Goal: Check status: Check status

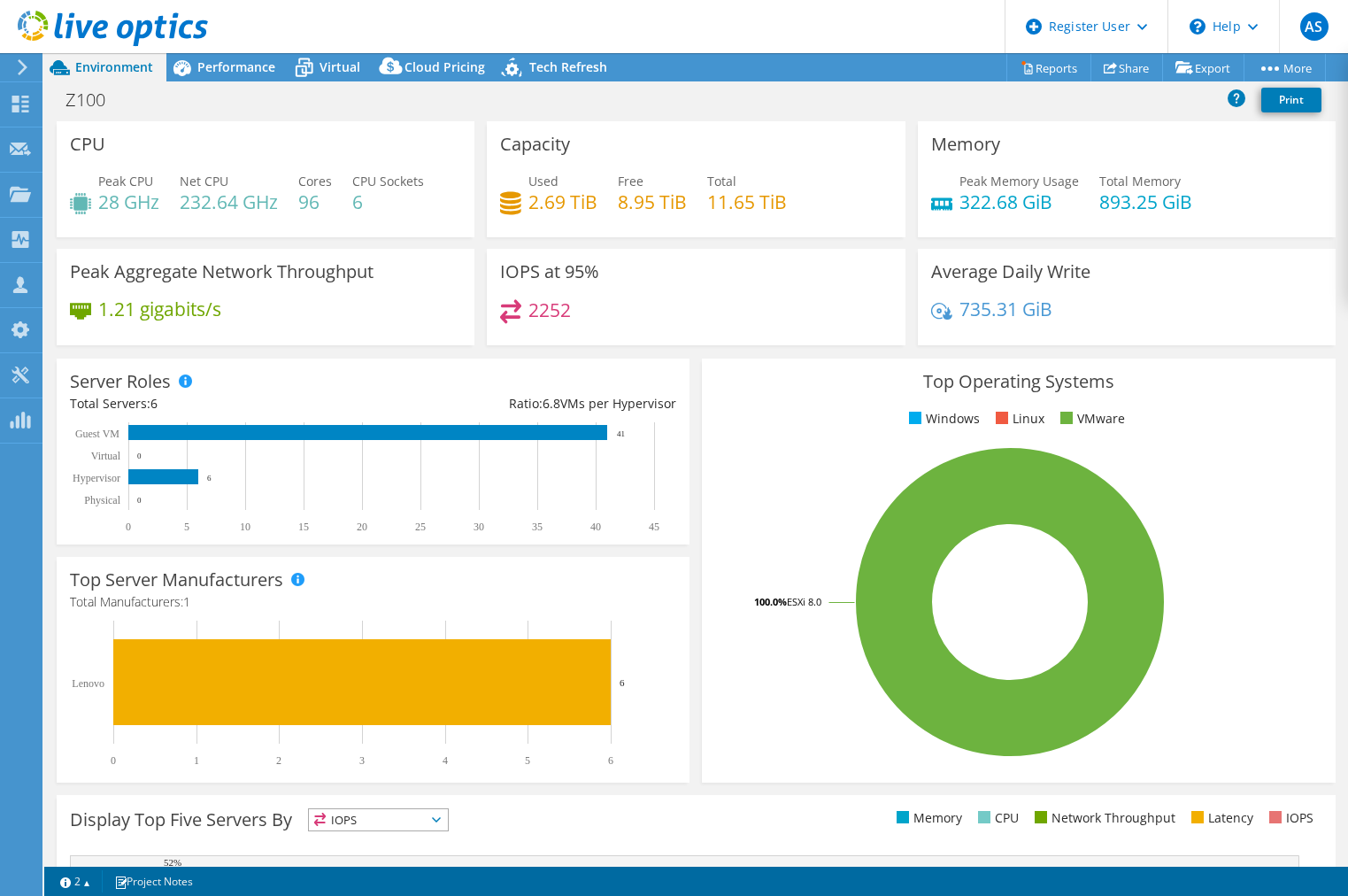
select select "USD"
click at [897, 100] on div "Z100 Print" at bounding box center [696, 100] width 1304 height 33
click at [868, 104] on div "Z100 Print" at bounding box center [696, 100] width 1304 height 33
click at [866, 111] on div "Z100 Print" at bounding box center [696, 100] width 1304 height 33
click at [275, 107] on div "Z100 Print" at bounding box center [696, 100] width 1304 height 33
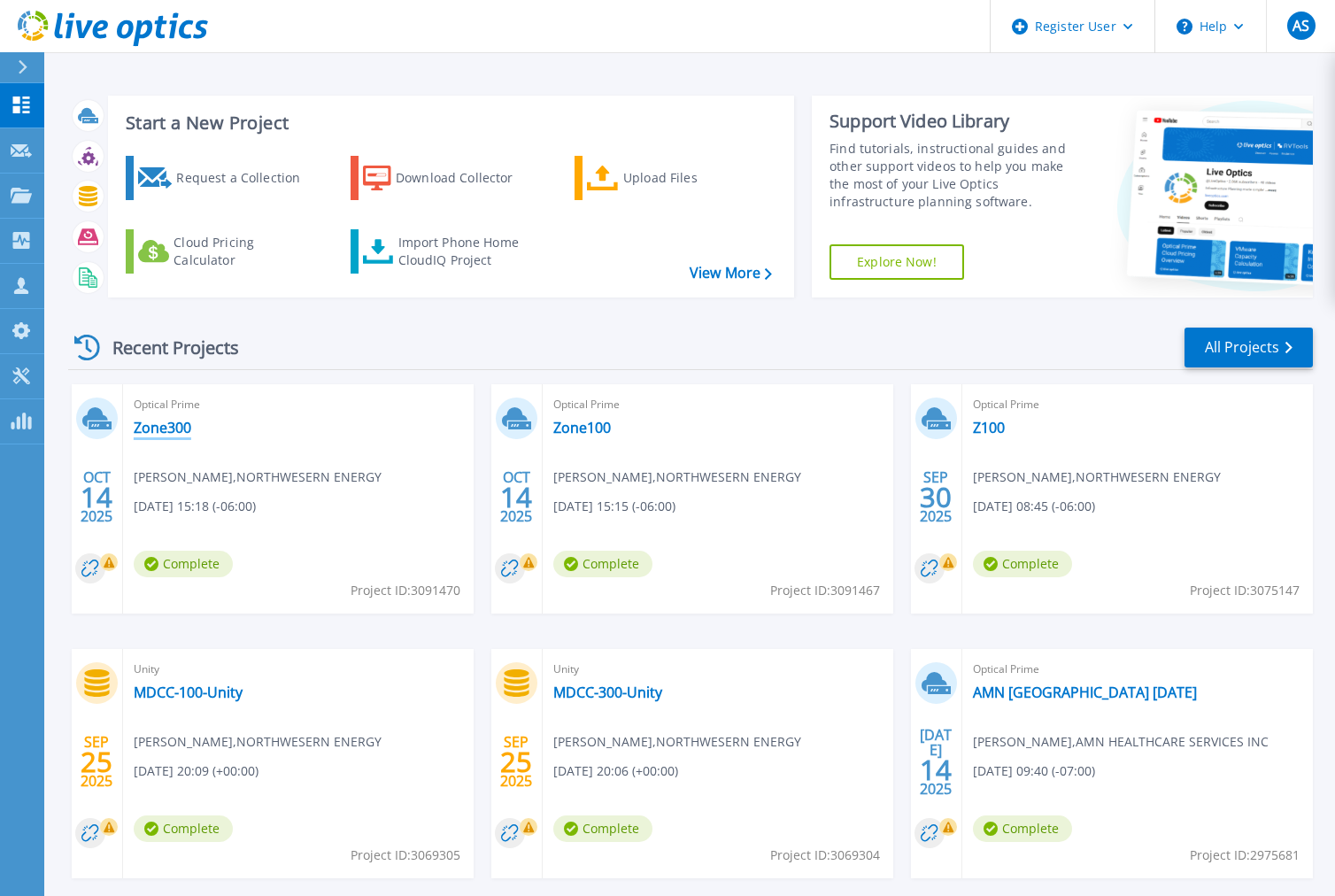
click at [157, 420] on link "Zone300" at bounding box center [162, 428] width 58 height 18
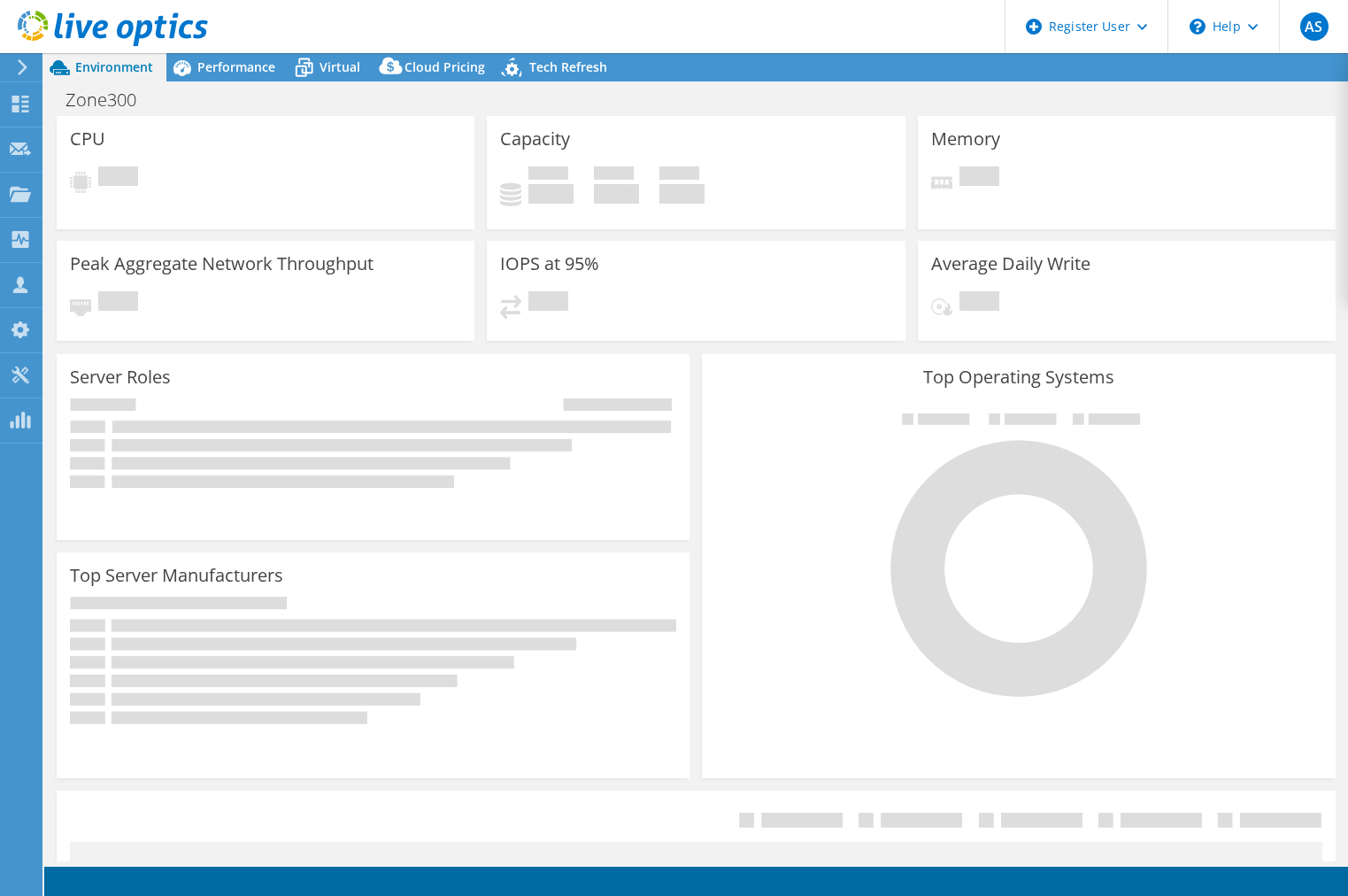
select select "USD"
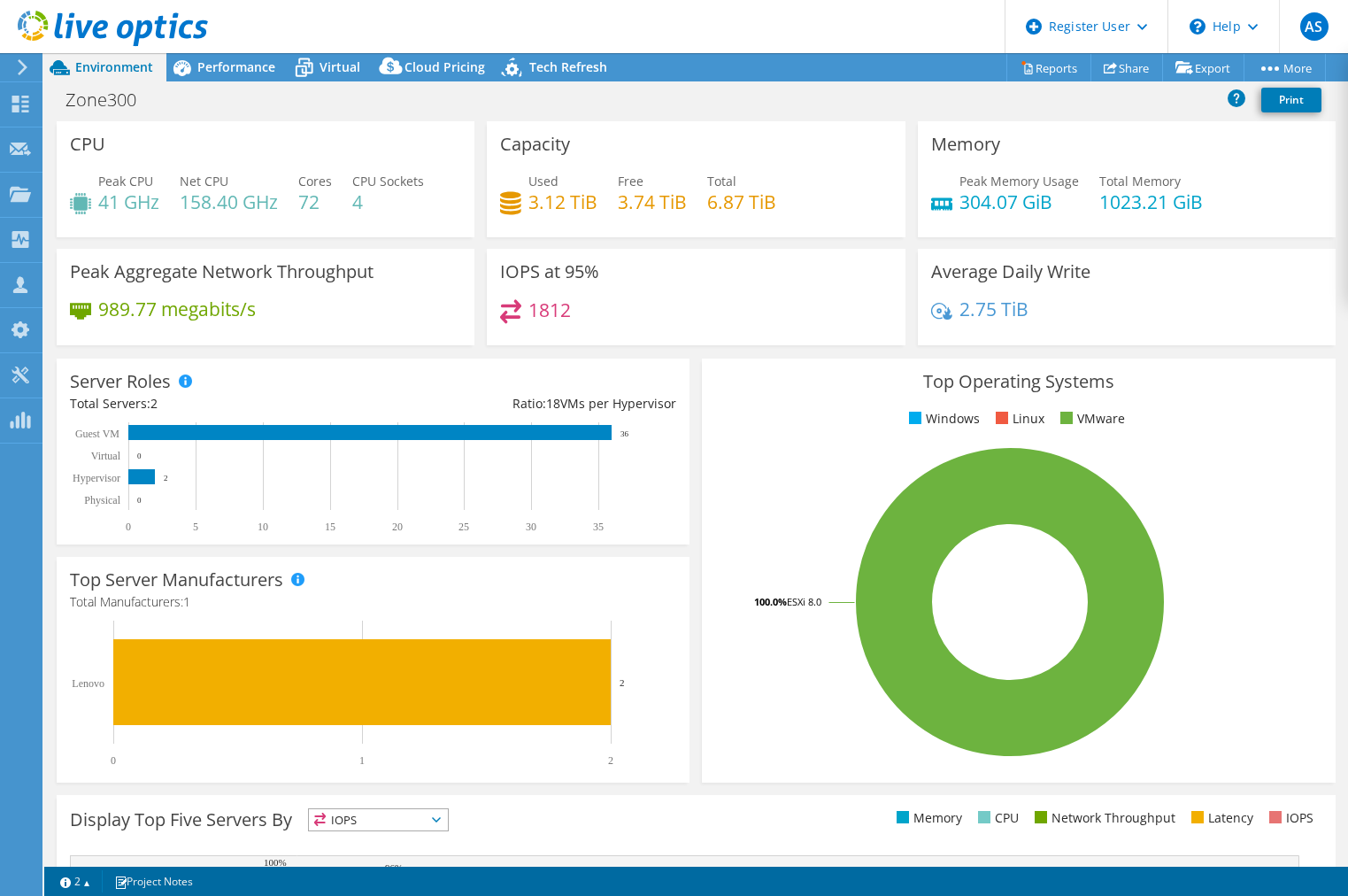
click at [819, 765] on div "Top Operating Systems Windows Linux VMware 100.0% ESXi 8.0" at bounding box center [1018, 570] width 633 height 424
